Goal: Check status: Check status

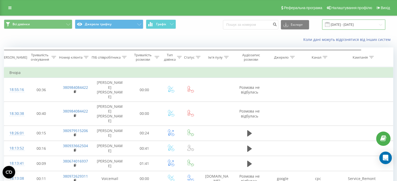
click at [340, 28] on input "[DATE] - [DATE]" at bounding box center [353, 25] width 63 height 10
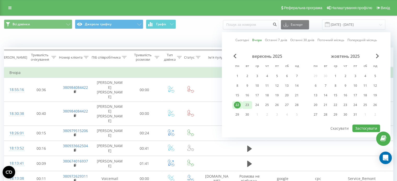
click at [249, 103] on div "23" at bounding box center [247, 105] width 7 height 7
click at [357, 126] on button "Застосувати" at bounding box center [366, 129] width 28 height 8
type input "[DATE] - [DATE]"
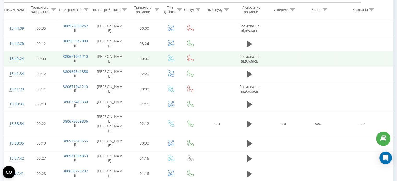
scroll to position [183, 0]
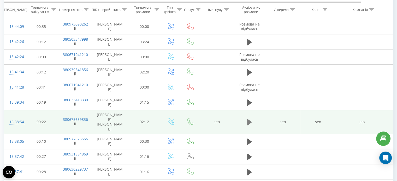
click at [249, 119] on icon at bounding box center [249, 122] width 5 height 6
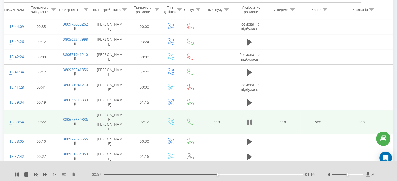
click at [250, 119] on icon at bounding box center [251, 122] width 2 height 6
click at [16, 176] on icon at bounding box center [16, 175] width 3 height 4
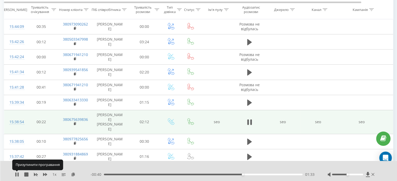
drag, startPoint x: 16, startPoint y: 176, endPoint x: 21, endPoint y: 174, distance: 5.7
click at [16, 176] on icon at bounding box center [15, 175] width 1 height 4
drag, startPoint x: 15, startPoint y: 174, endPoint x: 96, endPoint y: 173, distance: 80.6
click at [16, 174] on icon at bounding box center [17, 175] width 4 height 4
click at [274, 175] on div "01:33" at bounding box center [203, 175] width 198 height 2
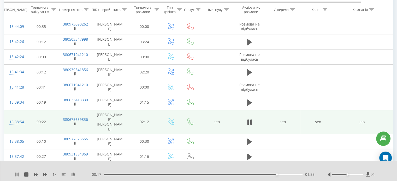
drag, startPoint x: 18, startPoint y: 174, endPoint x: 21, endPoint y: 171, distance: 5.0
click at [18, 174] on icon at bounding box center [17, 175] width 1 height 4
